Goal: Contribute content

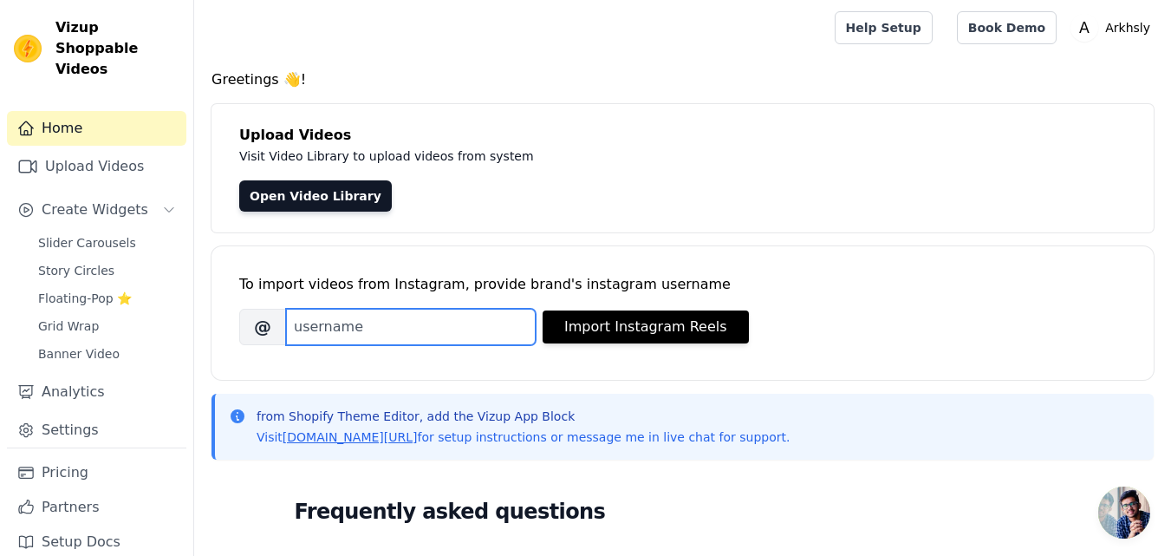
click at [490, 324] on input "Brand's Instagram Username" at bounding box center [411, 327] width 250 height 36
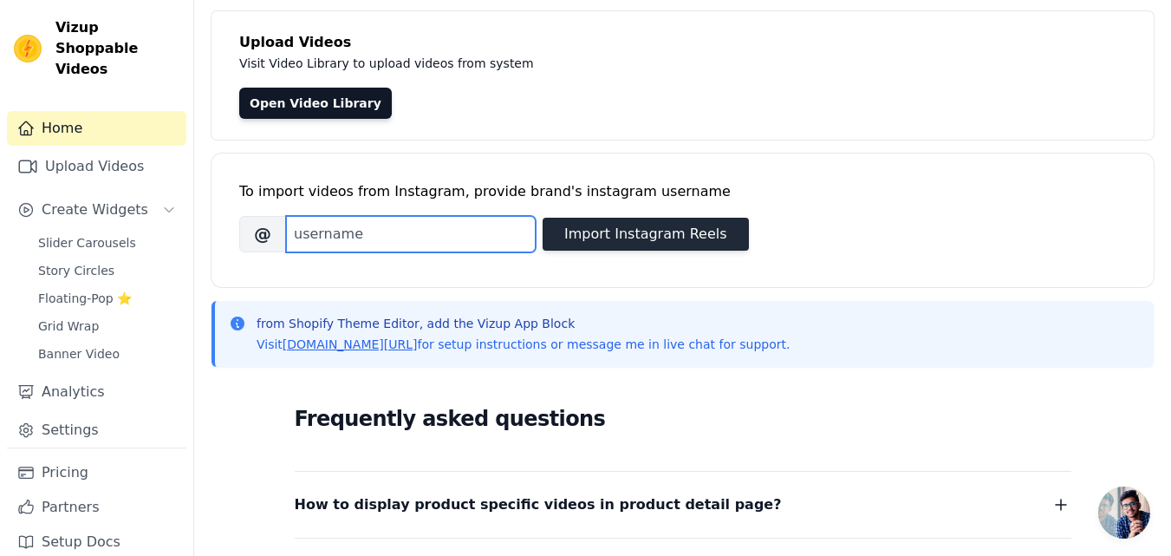
scroll to position [173, 0]
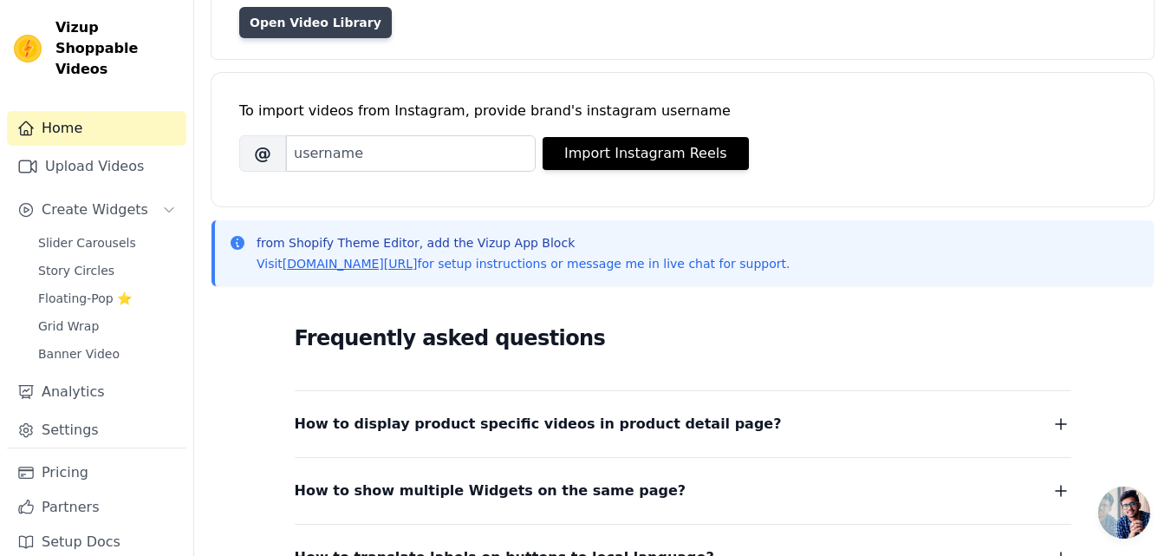
click at [335, 34] on link "Open Video Library" at bounding box center [315, 22] width 153 height 31
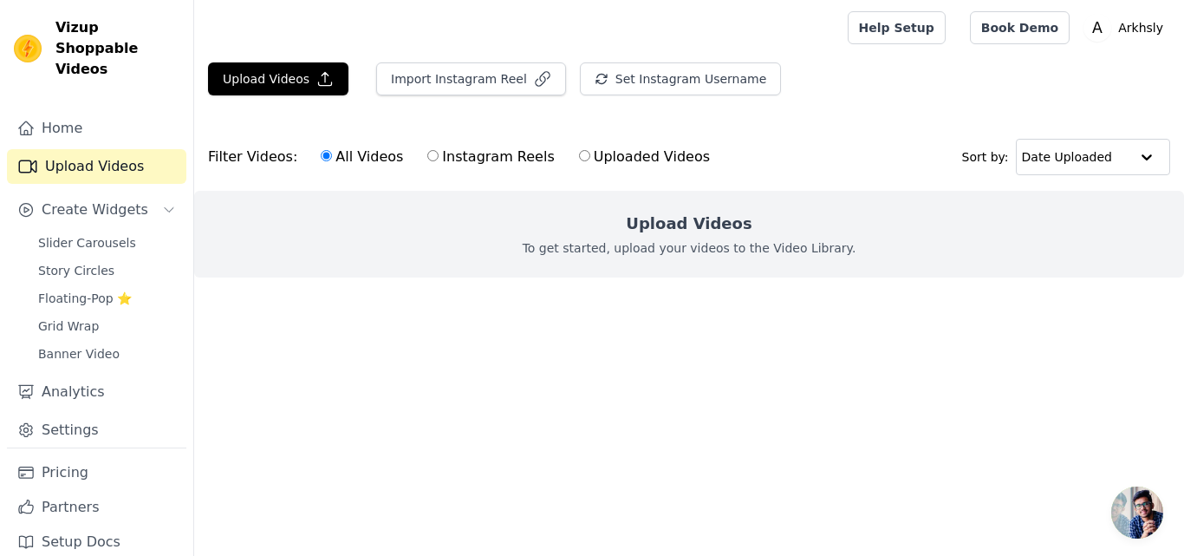
click at [627, 226] on div "Upload Videos To get started, upload your videos to the Video Library." at bounding box center [689, 234] width 990 height 87
click at [668, 253] on p "To get started, upload your videos to the Video Library." at bounding box center [690, 247] width 334 height 17
click at [302, 83] on button "Upload Videos" at bounding box center [278, 78] width 140 height 33
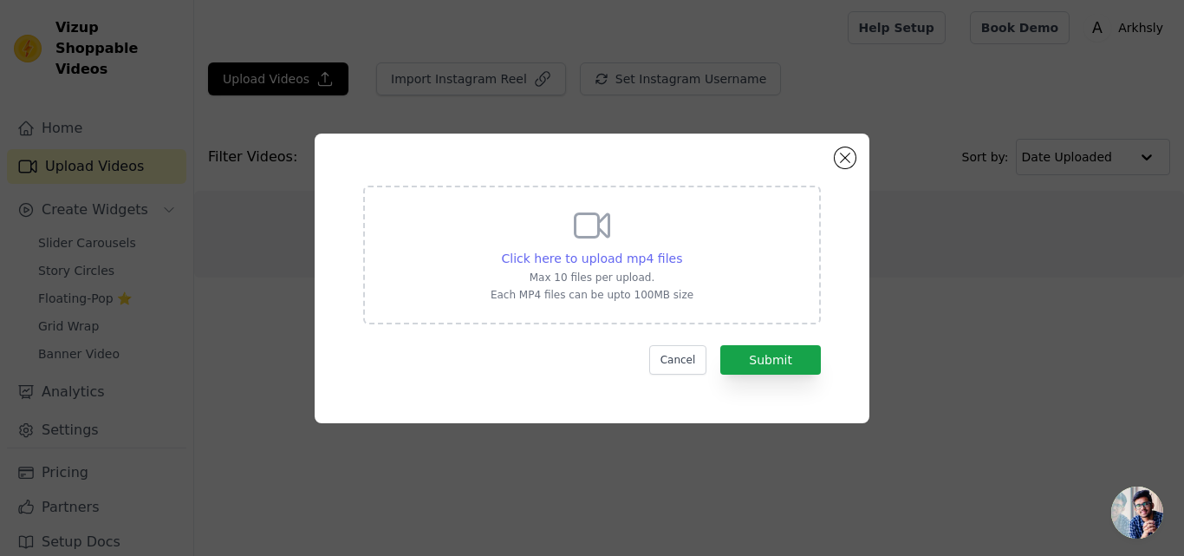
click at [651, 257] on span "Click here to upload mp4 files" at bounding box center [592, 258] width 181 height 14
click at [681, 250] on input "Click here to upload mp4 files Max 10 files per upload. Each MP4 files can be u…" at bounding box center [681, 249] width 1 height 1
type input "C:\fakepath\IMG_7734.MOV"
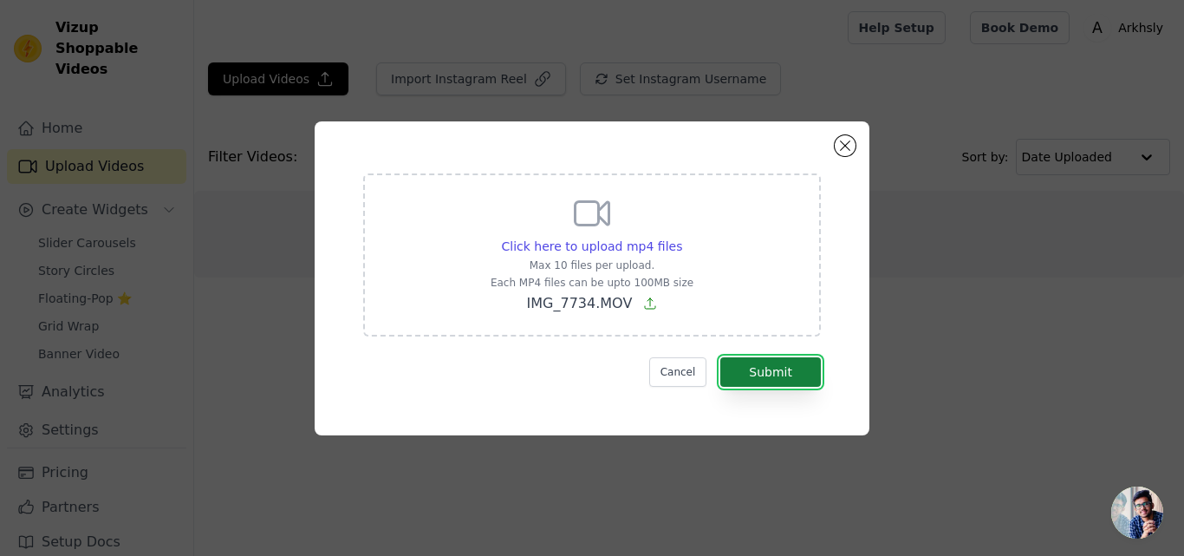
click at [803, 361] on button "Submit" at bounding box center [770, 371] width 101 height 29
